Goal: Transaction & Acquisition: Purchase product/service

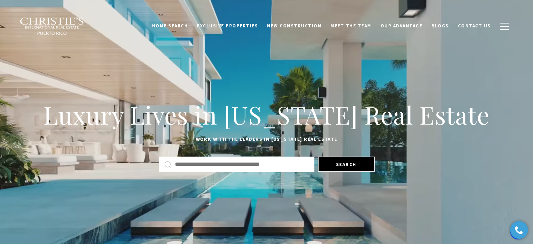
click at [514, 18] on div "Home Search Dorado Beach Rio Grande Humacao Coastal San Juan Guaynabo Puerto Ri…" at bounding box center [266, 25] width 505 height 35
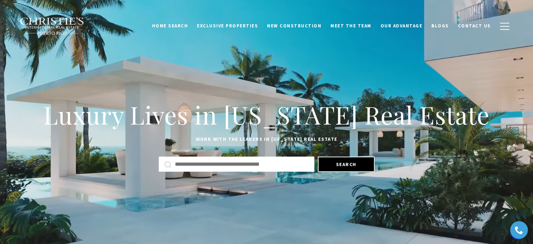
click at [514, 18] on div "Home Search Dorado Beach Rio Grande Humacao Coastal San Juan Guaynabo Puerto Ri…" at bounding box center [266, 25] width 505 height 35
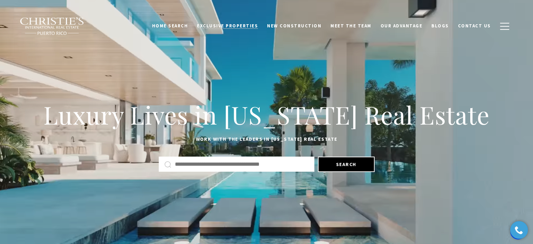
click at [252, 28] on span "Exclusive Properties" at bounding box center [227, 26] width 61 height 6
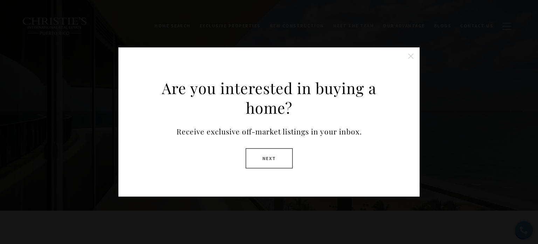
click at [411, 57] on button "Close this option" at bounding box center [411, 56] width 14 height 14
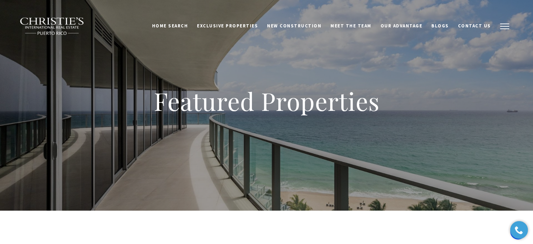
click at [505, 25] on button "button" at bounding box center [505, 26] width 18 height 20
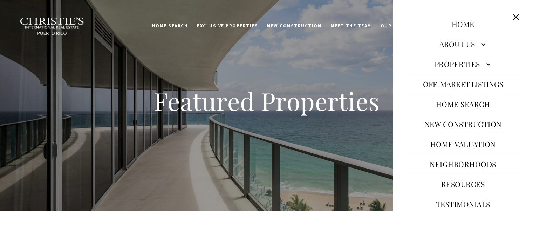
click at [459, 65] on link "Properties" at bounding box center [463, 63] width 112 height 17
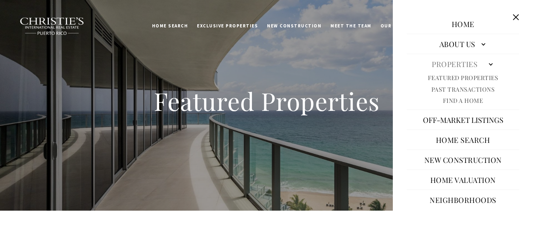
click at [425, 120] on button "Off-Market Listings" at bounding box center [463, 119] width 87 height 17
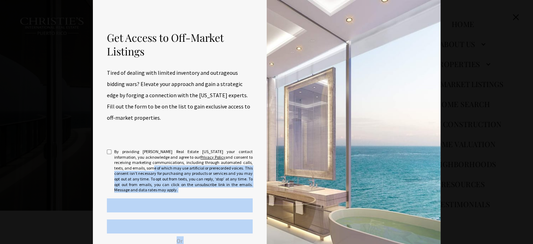
drag, startPoint x: 239, startPoint y: 162, endPoint x: 329, endPoint y: 150, distance: 90.5
click at [329, 150] on div "Get Access to Off-Market Listings Tired of dealing with limited inventory and o…" at bounding box center [267, 157] width 348 height 314
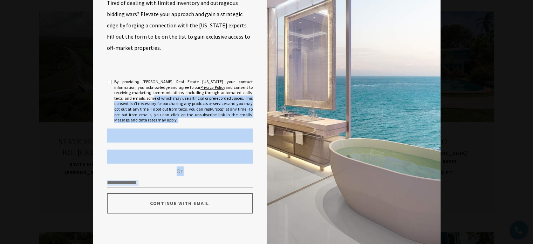
scroll to position [294, 0]
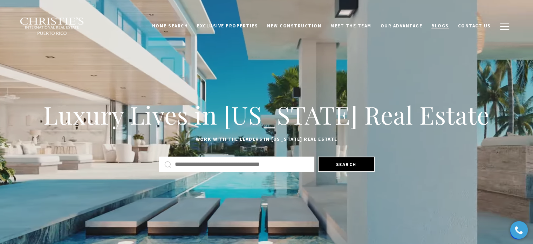
click at [437, 24] on span "Blogs" at bounding box center [440, 26] width 18 height 6
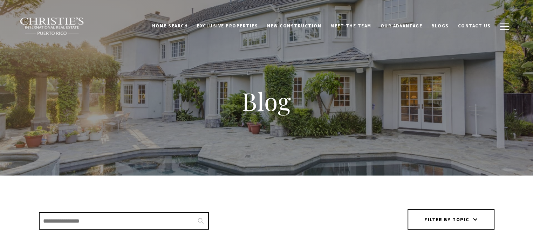
click at [437, 24] on li "Blogs" at bounding box center [440, 25] width 27 height 13
click at [153, 227] on input "Search Blogs" at bounding box center [124, 221] width 170 height 18
type input "*"
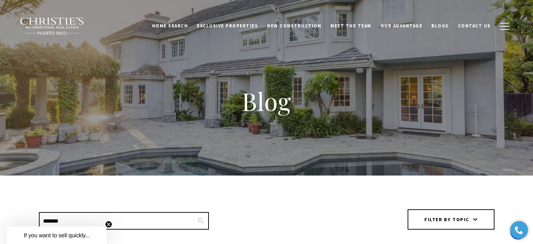
type input "*******"
click at [108, 225] on circle "Close teaser" at bounding box center [108, 224] width 7 height 7
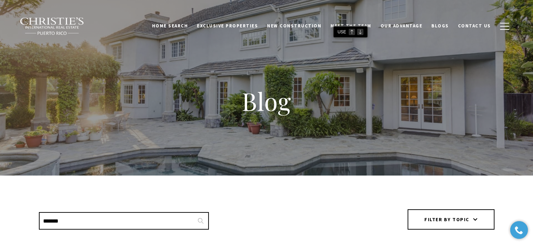
click at [364, 27] on nav "Home Search Dorado Beach Rio Grande Humacao Coastal San Juan Guaynabo Puerto Ri…" at bounding box center [266, 17] width 533 height 35
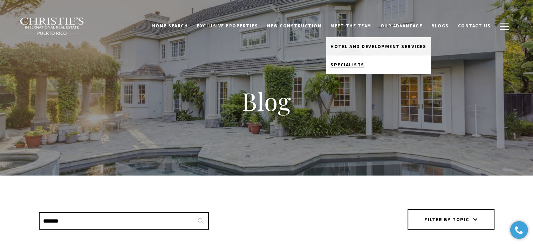
click at [350, 65] on span "Specialists" at bounding box center [348, 64] width 34 height 6
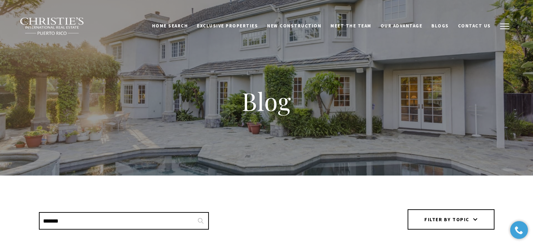
click at [505, 25] on button "button" at bounding box center [505, 26] width 18 height 20
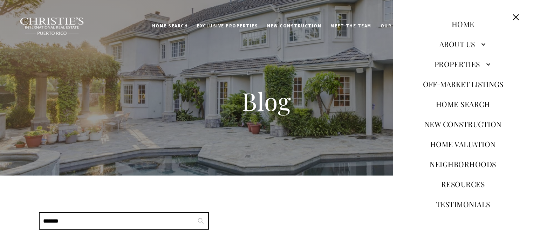
click at [460, 65] on link "Properties" at bounding box center [463, 63] width 112 height 17
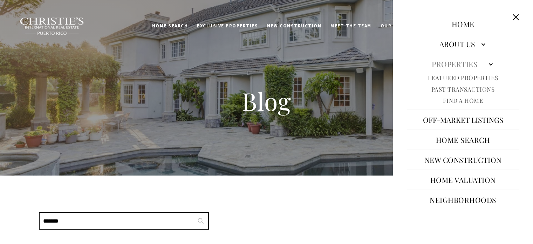
click at [460, 65] on link "Properties" at bounding box center [463, 63] width 112 height 17
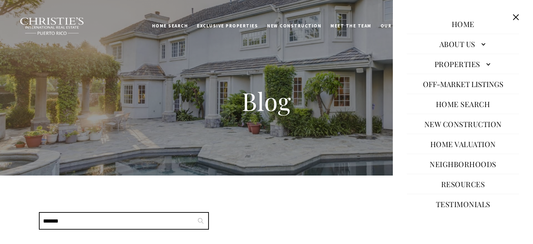
click at [460, 65] on link "Properties" at bounding box center [463, 63] width 112 height 17
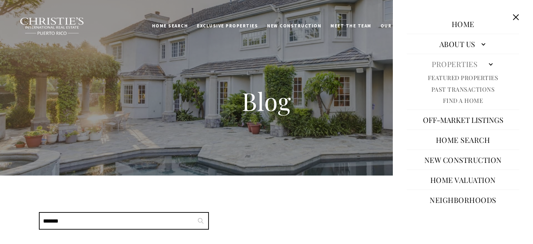
click at [460, 65] on link "Properties" at bounding box center [463, 63] width 112 height 17
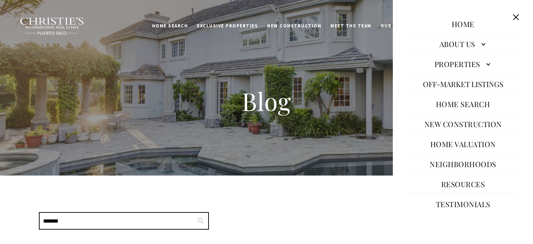
click at [460, 65] on link "Properties" at bounding box center [463, 63] width 112 height 17
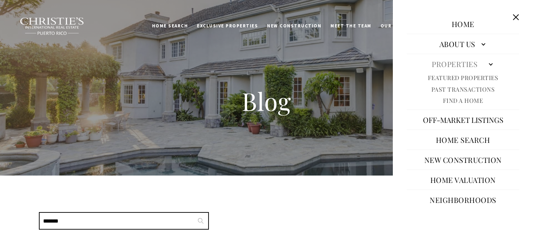
click at [460, 78] on link "Featured Properties" at bounding box center [463, 78] width 70 height 8
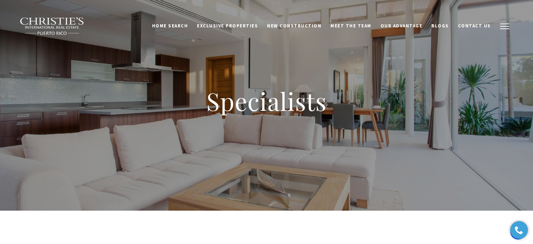
click at [503, 23] on button "button" at bounding box center [505, 26] width 18 height 20
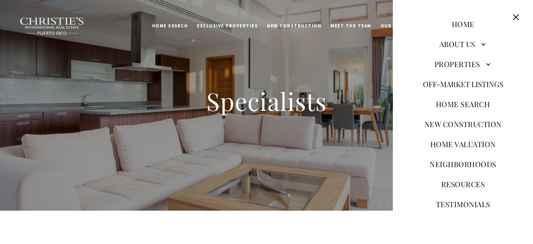
click at [469, 68] on link "Properties" at bounding box center [463, 63] width 112 height 17
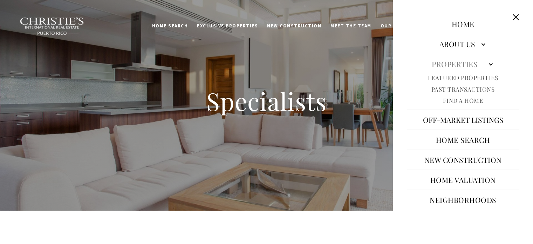
click at [470, 68] on link "Properties" at bounding box center [463, 63] width 112 height 17
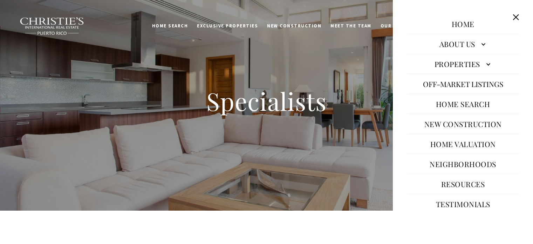
click at [467, 66] on link "Properties" at bounding box center [463, 63] width 112 height 17
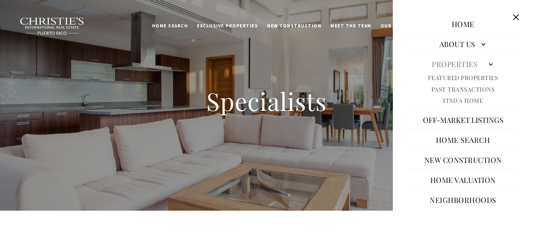
click at [467, 66] on link "Properties" at bounding box center [463, 63] width 112 height 17
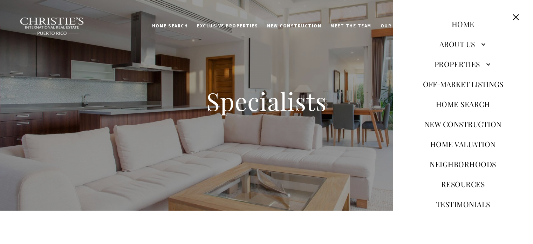
click at [467, 66] on link "Properties" at bounding box center [463, 63] width 112 height 17
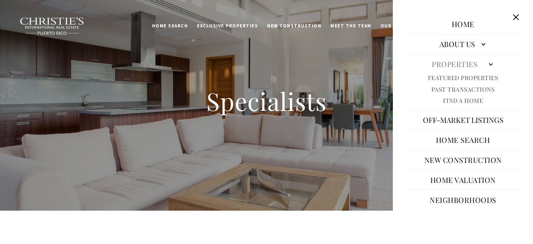
click at [467, 66] on link "Properties" at bounding box center [463, 63] width 112 height 17
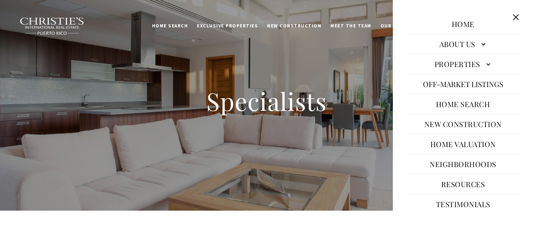
click at [467, 66] on link "Properties" at bounding box center [463, 63] width 112 height 17
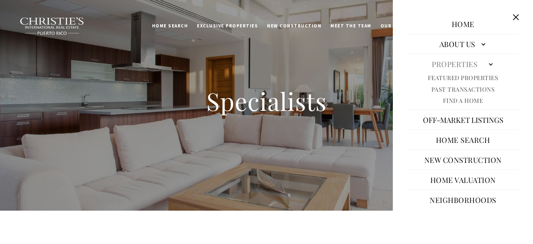
click at [467, 66] on link "Properties" at bounding box center [463, 63] width 112 height 17
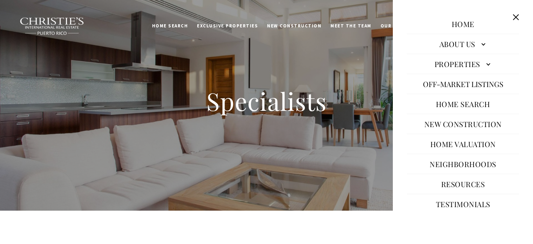
click at [467, 66] on link "Properties" at bounding box center [463, 63] width 112 height 17
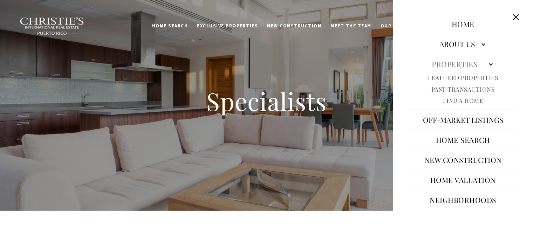
click at [467, 66] on link "Properties" at bounding box center [463, 63] width 112 height 17
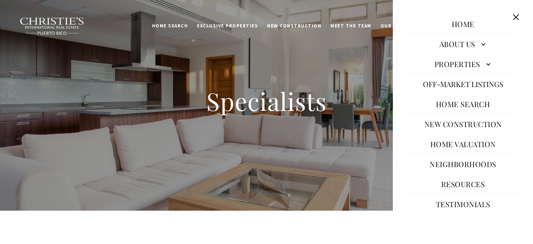
click at [467, 66] on link "Properties" at bounding box center [463, 63] width 112 height 17
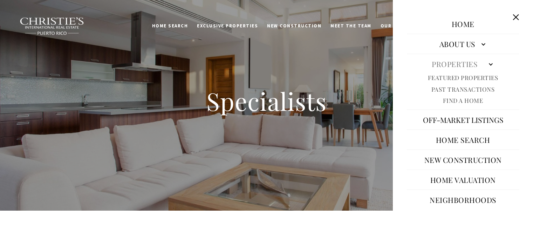
drag, startPoint x: 467, startPoint y: 66, endPoint x: 331, endPoint y: 148, distance: 159.5
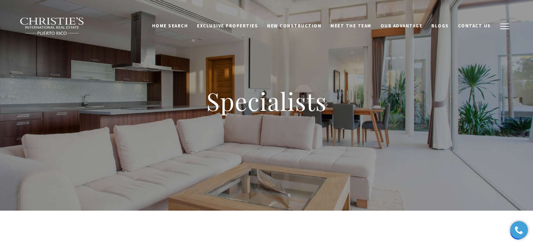
click at [507, 22] on button "button" at bounding box center [505, 26] width 18 height 20
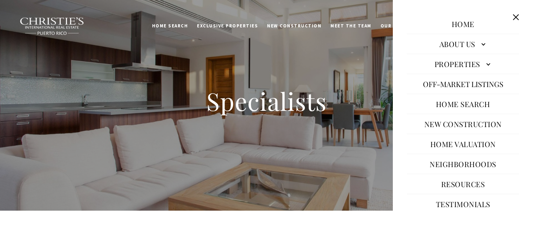
click at [507, 22] on li "Home" at bounding box center [463, 24] width 112 height 20
click at [527, 77] on div "Home Our Story Our Advantage Specialists About Us Featured Properties Past Tran…" at bounding box center [463, 111] width 140 height 195
click at [489, 87] on button "Off-Market Listings" at bounding box center [463, 83] width 87 height 17
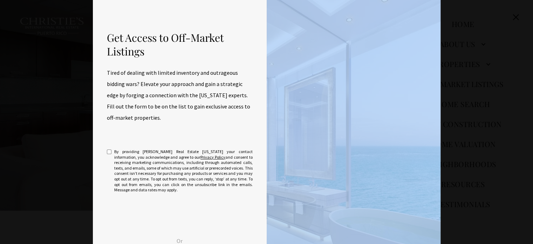
click at [489, 87] on div "Get Access to Off-Market Listings Tired of dealing with limited inventory and o…" at bounding box center [266, 157] width 533 height 314
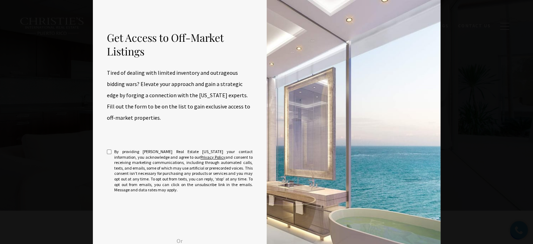
drag, startPoint x: 494, startPoint y: 88, endPoint x: 303, endPoint y: 136, distance: 197.4
click at [303, 136] on div "Get Access to Off-Market Listings Tired of dealing with limited inventory and o…" at bounding box center [266, 157] width 533 height 314
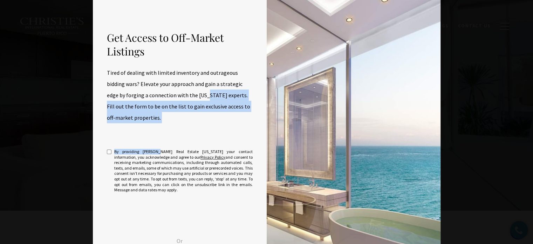
drag, startPoint x: 122, startPoint y: 150, endPoint x: 193, endPoint y: 91, distance: 92.9
click at [193, 91] on div "Get Access to Off-Market Listings Tired of dealing with limited inventory and o…" at bounding box center [180, 157] width 174 height 314
click at [407, 25] on img at bounding box center [354, 157] width 174 height 314
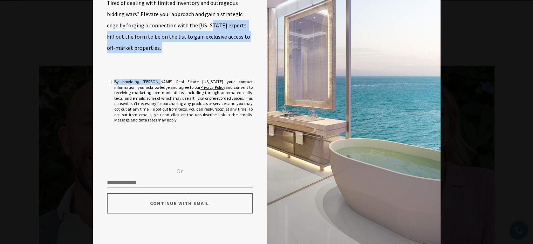
scroll to position [224, 0]
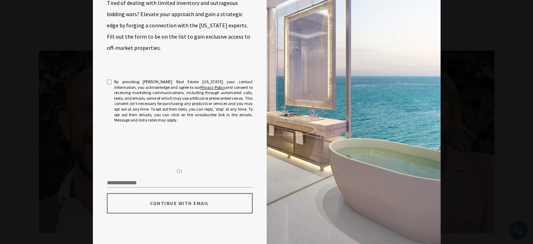
click at [455, 130] on div "Get Access to Off-Market Listings Tired of dealing with limited inventory and o…" at bounding box center [266, 87] width 533 height 314
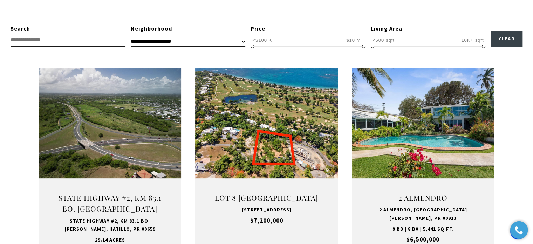
scroll to position [224, 0]
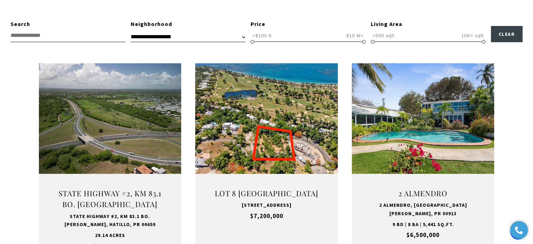
click at [237, 38] on select "**********" at bounding box center [188, 37] width 115 height 11
drag, startPoint x: 237, startPoint y: 38, endPoint x: 248, endPoint y: 46, distance: 13.4
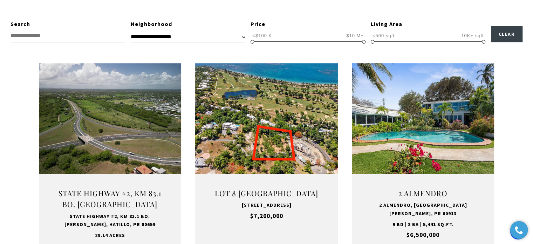
click at [242, 35] on select "**********" at bounding box center [188, 37] width 115 height 11
click at [99, 38] on input "text" at bounding box center [68, 35] width 115 height 13
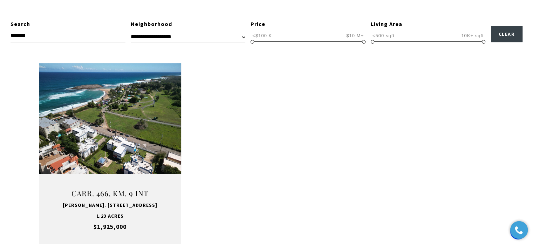
scroll to position [210, 0]
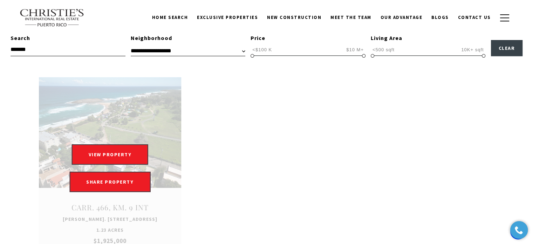
type input "*******"
click at [95, 210] on link "Open this option" at bounding box center [110, 168] width 143 height 182
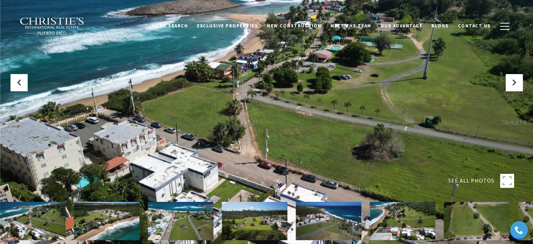
click at [451, 137] on div at bounding box center [266, 122] width 533 height 244
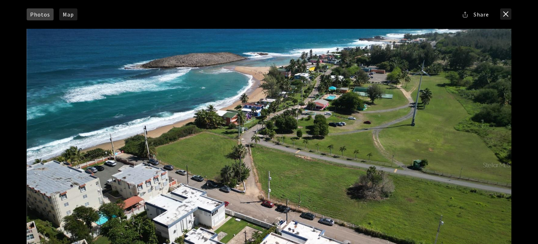
click at [416, 143] on div at bounding box center [269, 165] width 485 height 272
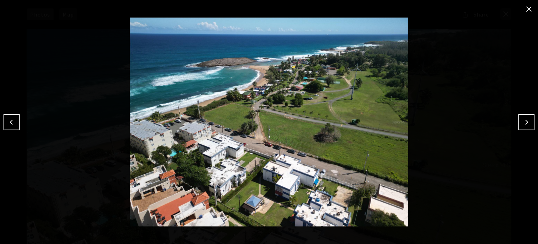
click at [6, 126] on button "Previous" at bounding box center [12, 122] width 16 height 16
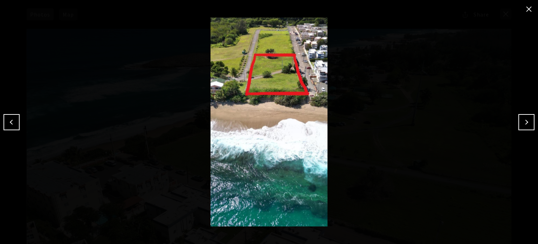
click at [6, 126] on button "Previous" at bounding box center [12, 122] width 16 height 16
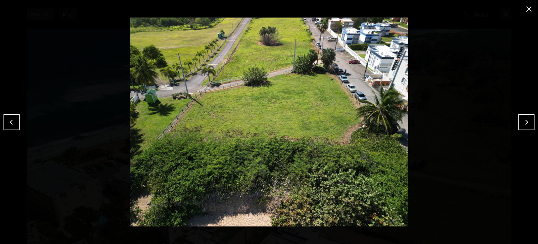
click at [6, 126] on button "Previous" at bounding box center [12, 122] width 16 height 16
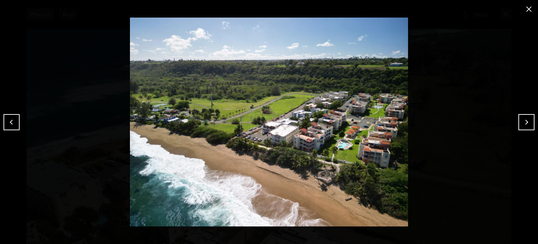
click at [6, 126] on button "Previous" at bounding box center [12, 122] width 16 height 16
click at [522, 122] on button "Next" at bounding box center [527, 122] width 16 height 16
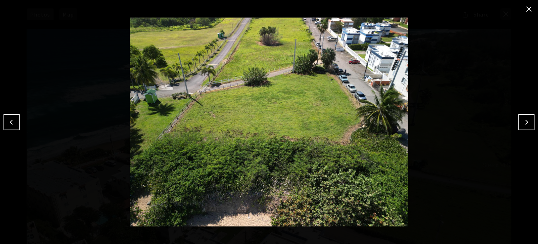
click at [522, 122] on button "Next" at bounding box center [527, 122] width 16 height 16
